Goal: Information Seeking & Learning: Learn about a topic

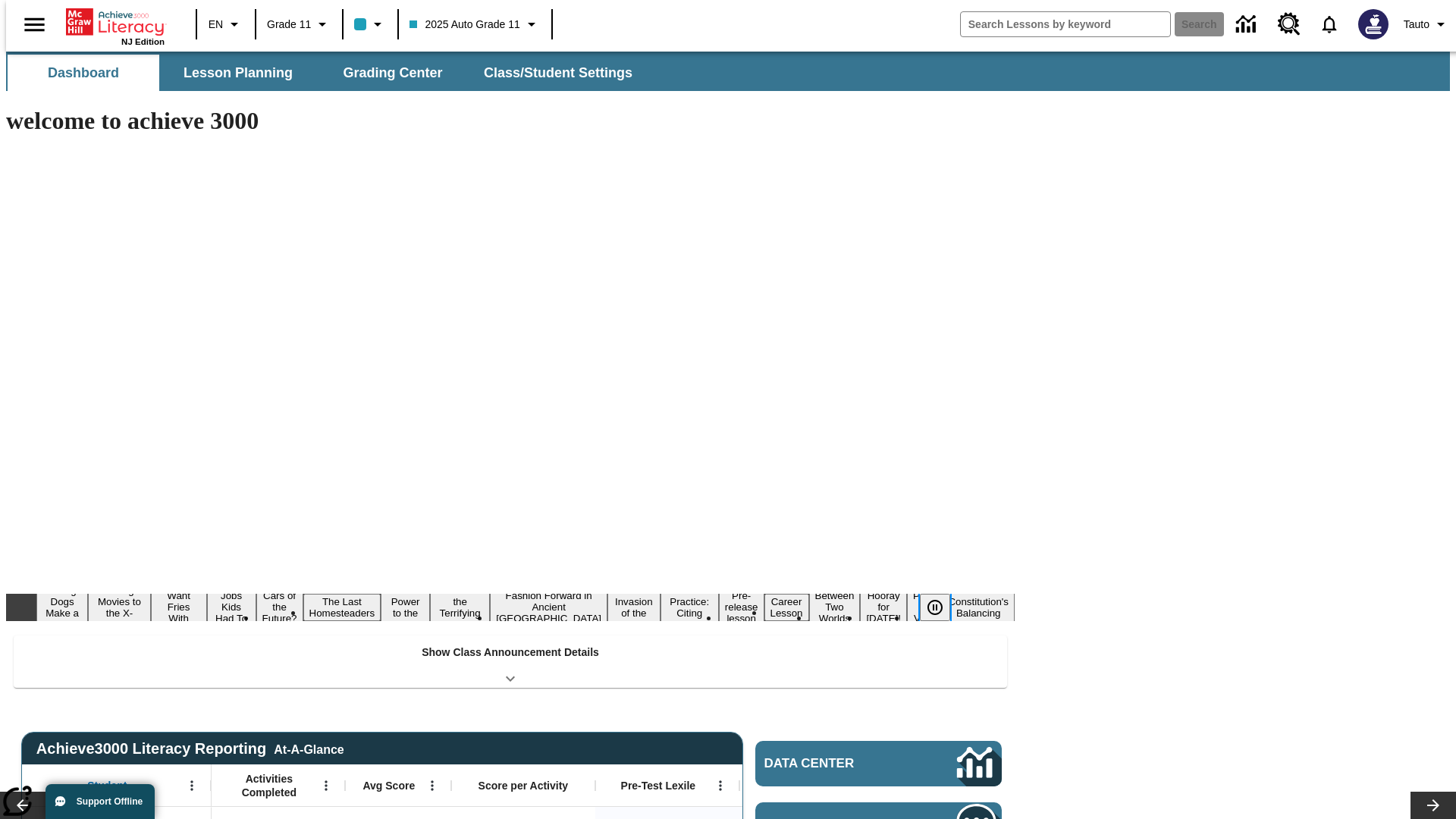
click at [941, 599] on icon "Pause" at bounding box center [935, 608] width 18 height 18
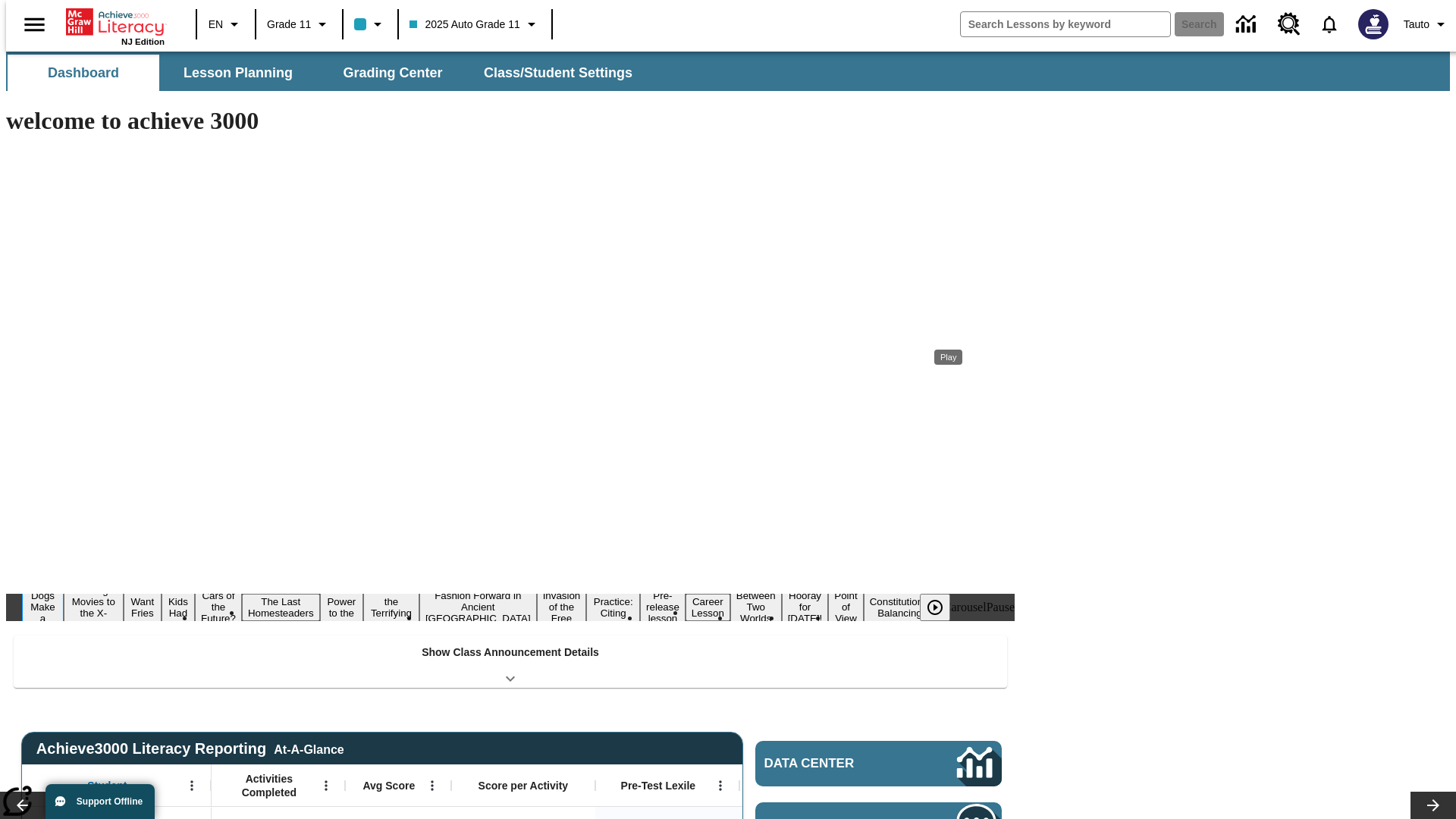
click at [63, 577] on button "Diving Dogs Make a Splash" at bounding box center [43, 608] width 42 height 60
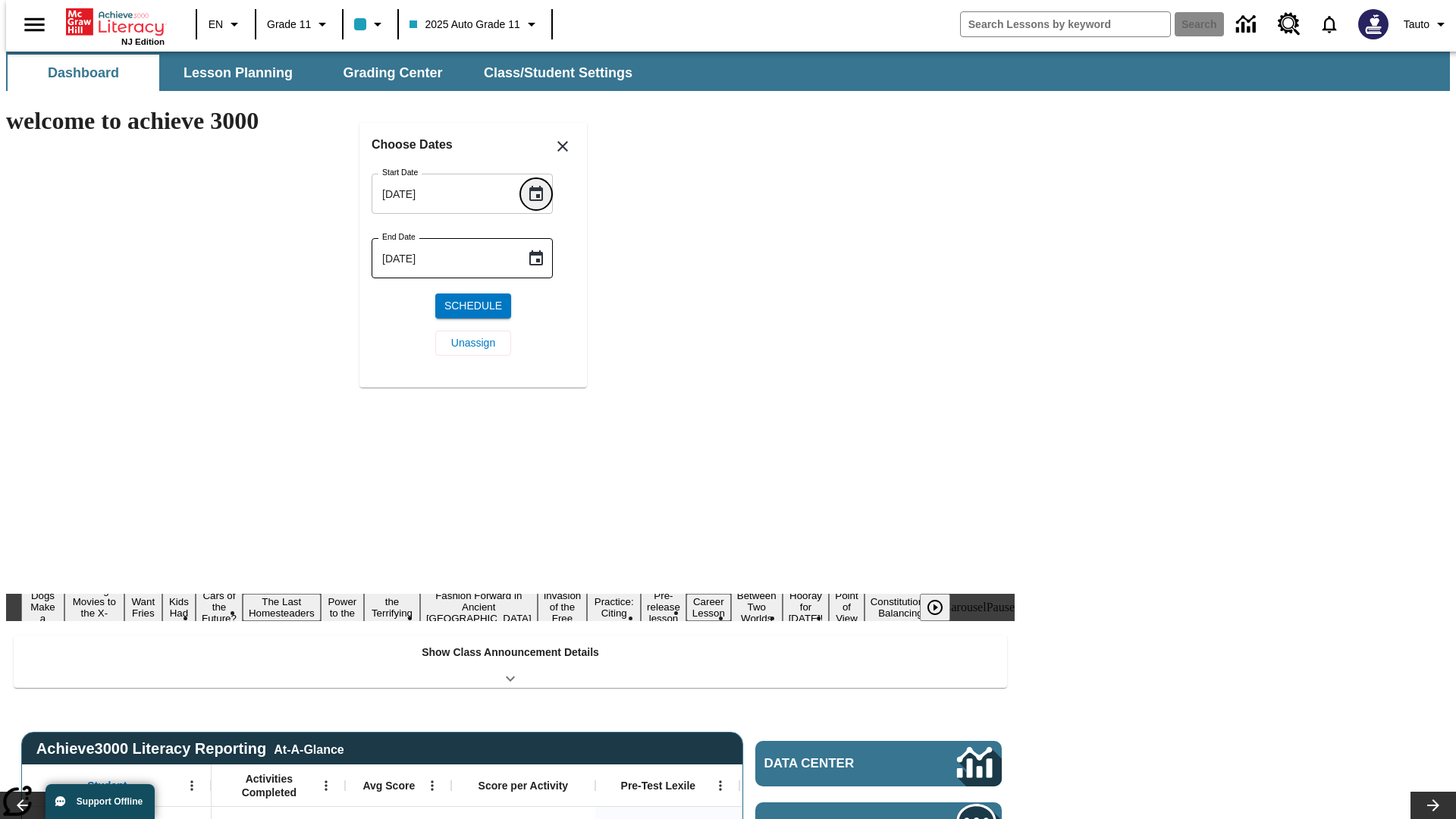
click at [542, 193] on icon "Choose date, selected date is Aug 22, 2025" at bounding box center [536, 193] width 13 height 15
